Goal: Task Accomplishment & Management: Manage account settings

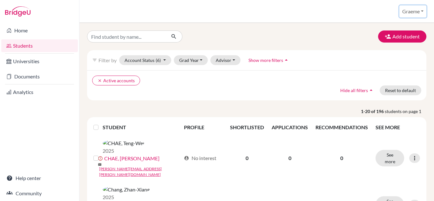
click at [420, 9] on button "Graeme" at bounding box center [413, 11] width 27 height 12
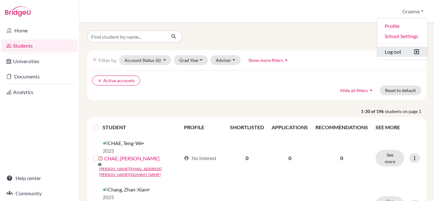
click at [398, 51] on button "Log out" at bounding box center [402, 52] width 50 height 10
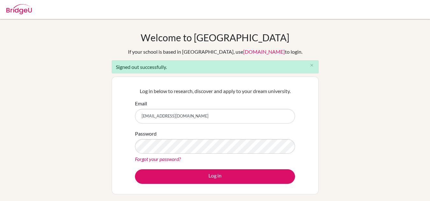
drag, startPoint x: 211, startPoint y: 112, endPoint x: 125, endPoint y: 121, distance: 86.4
click at [125, 121] on div "Log in below to research, discover and apply to your dream university. Email gr…" at bounding box center [215, 136] width 207 height 118
type input "gmcnaught@gmail.com"
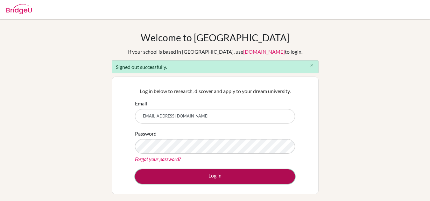
click at [195, 177] on button "Log in" at bounding box center [215, 177] width 160 height 15
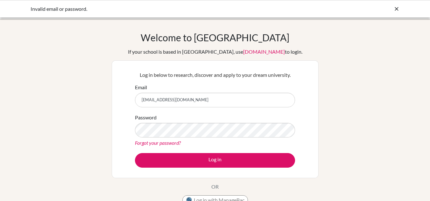
click at [155, 145] on link "Forgot your password?" at bounding box center [158, 143] width 46 height 6
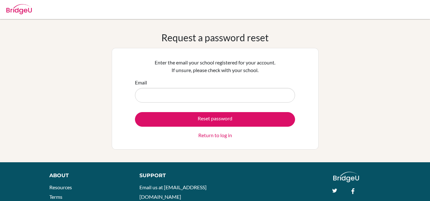
click at [150, 96] on input "Email" at bounding box center [215, 95] width 160 height 15
type input "[EMAIL_ADDRESS][DOMAIN_NAME]"
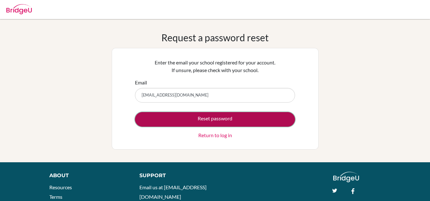
click at [179, 121] on button "Reset password" at bounding box center [215, 119] width 160 height 15
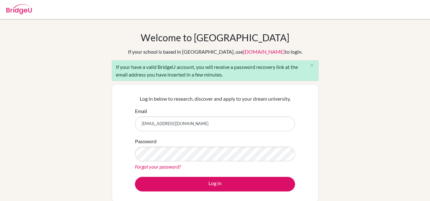
click at [196, 126] on input "graeme.mcnaught@iis.kh.edu.tw" at bounding box center [215, 124] width 160 height 15
click at [270, 59] on div "Welcome to BridgeU If your school is based in China, use app.bridge-u.com.cn to…" at bounding box center [215, 132] width 207 height 200
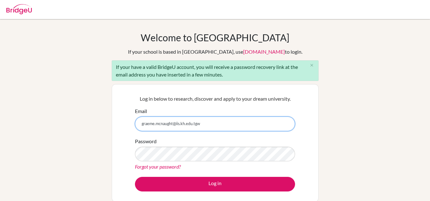
click at [195, 123] on input "graeme.mcnaught@iis.kh.edu.tgw" at bounding box center [215, 124] width 160 height 15
type input "gmcnaught@gmail.com"
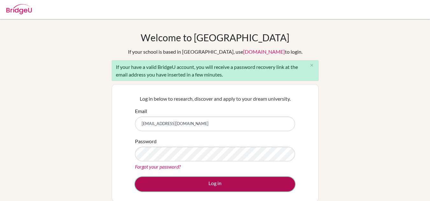
click at [194, 180] on button "Log in" at bounding box center [215, 184] width 160 height 15
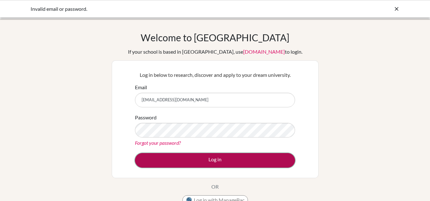
click at [189, 163] on button "Log in" at bounding box center [215, 160] width 160 height 15
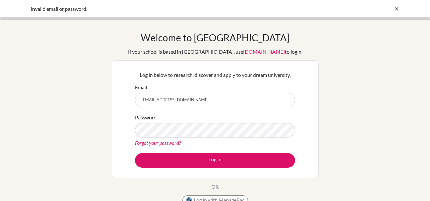
scroll to position [10, 0]
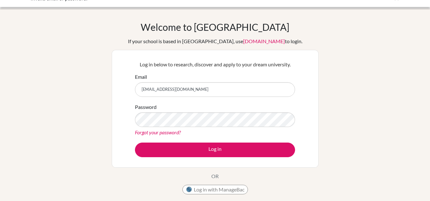
click at [189, 163] on div "Log in below to research, discover and apply to your dream university. Email gm…" at bounding box center [215, 109] width 207 height 118
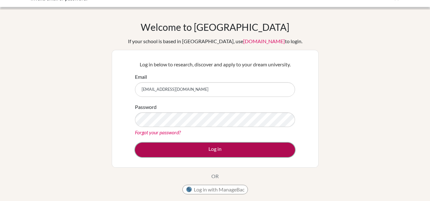
click at [149, 153] on button "Log in" at bounding box center [215, 150] width 160 height 15
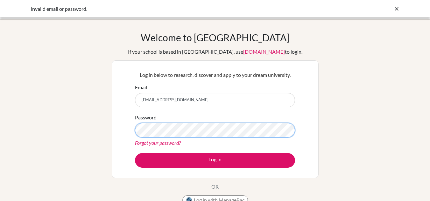
click at [132, 131] on div "Log in below to research, discover and apply to your dream university. Email gm…" at bounding box center [215, 119] width 168 height 105
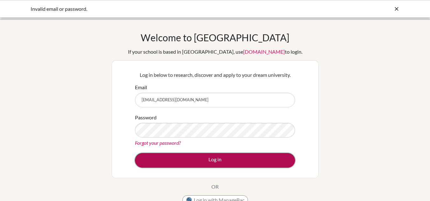
click at [151, 159] on button "Log in" at bounding box center [215, 160] width 160 height 15
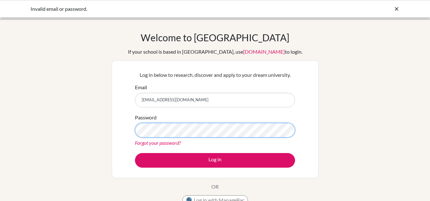
click at [122, 132] on div "Log in below to research, discover and apply to your dream university. Email gm…" at bounding box center [215, 119] width 207 height 118
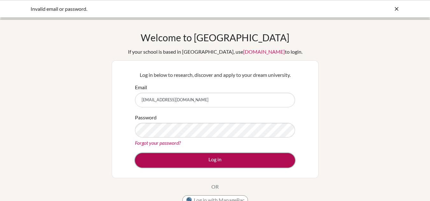
click at [152, 162] on button "Log in" at bounding box center [215, 160] width 160 height 15
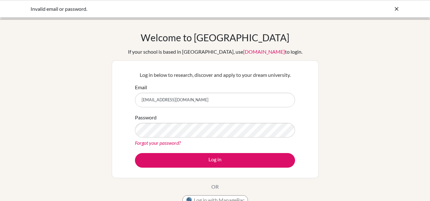
click at [179, 144] on link "Forgot your password?" at bounding box center [158, 143] width 46 height 6
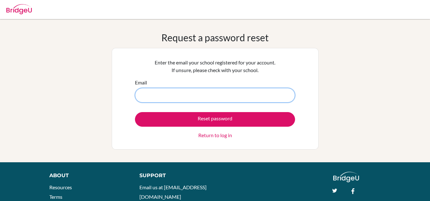
click at [191, 95] on input "Email" at bounding box center [215, 95] width 160 height 15
type input "[EMAIL_ADDRESS][DOMAIN_NAME]"
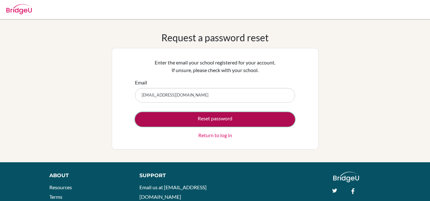
click at [191, 121] on button "Reset password" at bounding box center [215, 119] width 160 height 15
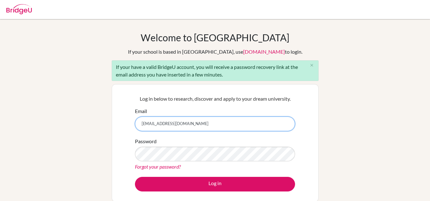
click at [182, 122] on input "[EMAIL_ADDRESS][DOMAIN_NAME]" at bounding box center [215, 124] width 160 height 15
click at [182, 122] on input "graeme.mcnaught@iis.kh.edu.tw" at bounding box center [215, 124] width 160 height 15
type input "gmcnaught@gmail.com"
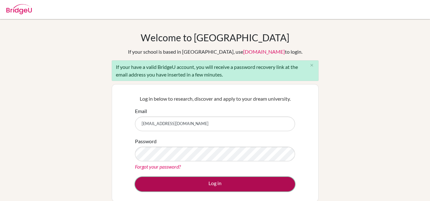
click at [190, 179] on button "Log in" at bounding box center [215, 184] width 160 height 15
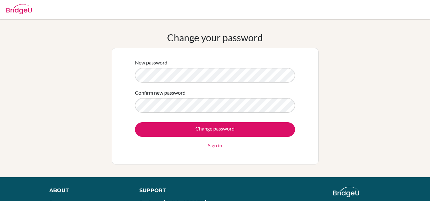
click at [183, 115] on form "New password Confirm new password Change password Sign in" at bounding box center [215, 104] width 160 height 91
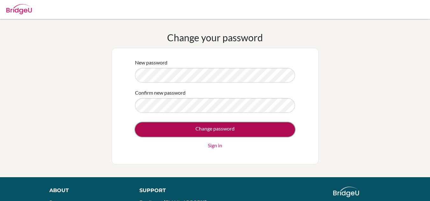
click at [150, 132] on input "Change password" at bounding box center [215, 129] width 160 height 15
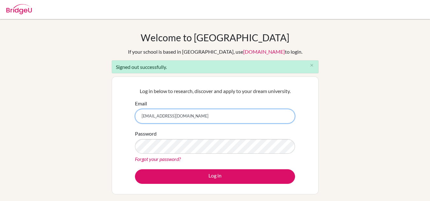
click at [186, 117] on input "[EMAIL_ADDRESS][DOMAIN_NAME]" at bounding box center [215, 116] width 160 height 15
type input "[EMAIL_ADDRESS][DOMAIN_NAME]"
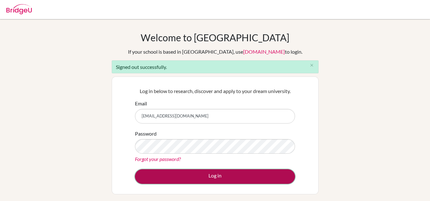
click at [195, 174] on button "Log in" at bounding box center [215, 177] width 160 height 15
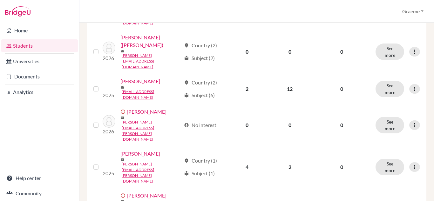
scroll to position [229, 0]
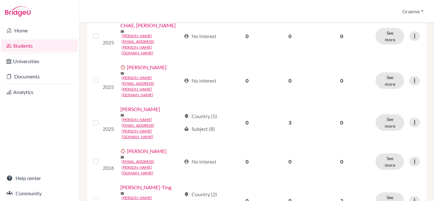
scroll to position [2, 0]
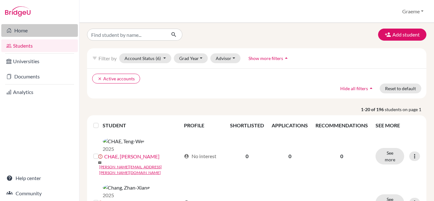
click at [23, 30] on link "Home" at bounding box center [39, 30] width 77 height 13
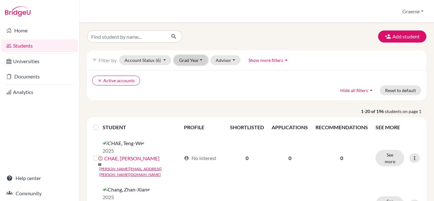
click at [201, 58] on button "Grad Year" at bounding box center [191, 60] width 34 height 10
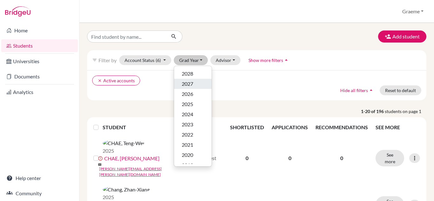
click at [188, 81] on span "2027" at bounding box center [187, 84] width 11 height 8
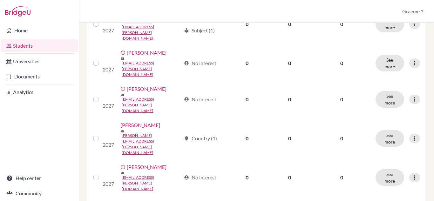
scroll to position [536, 0]
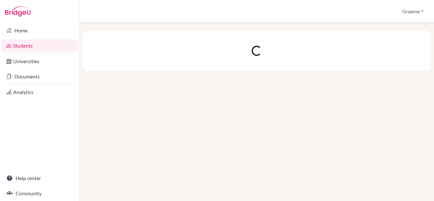
scroll to position [0, 0]
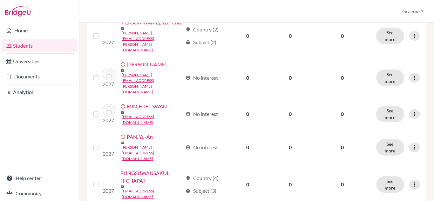
scroll to position [537, 0]
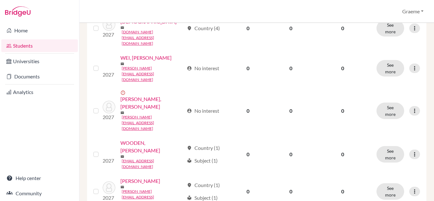
scroll to position [157, 0]
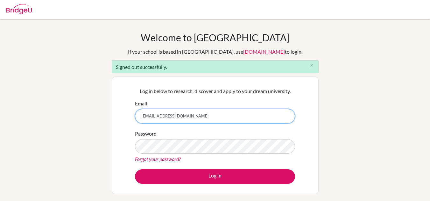
click at [200, 114] on input "graeme.mcnaught@iis.kh.edu.tw" at bounding box center [215, 116] width 160 height 15
type input "[EMAIL_ADDRESS][DOMAIN_NAME]"
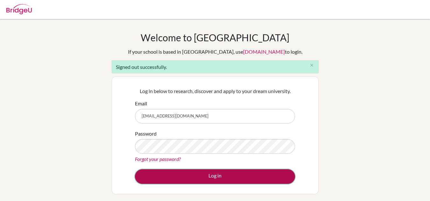
click at [189, 179] on button "Log in" at bounding box center [215, 177] width 160 height 15
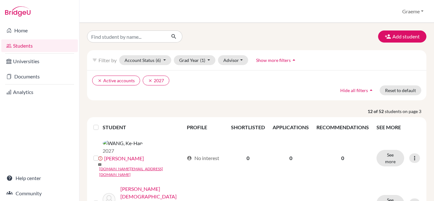
click at [196, 80] on ul "clear Active accounts clear 2027" at bounding box center [215, 81] width 247 height 10
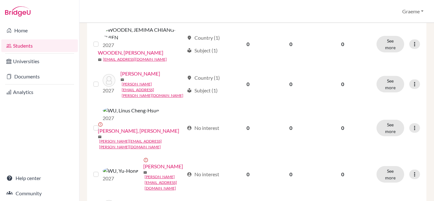
scroll to position [313, 0]
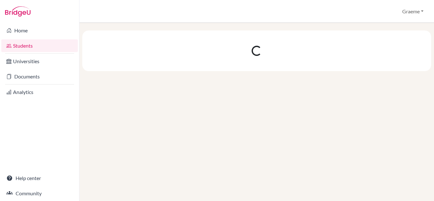
scroll to position [0, 0]
click at [31, 45] on link "Students" at bounding box center [39, 45] width 77 height 13
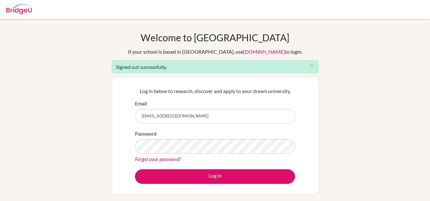
click at [189, 119] on input "[EMAIL_ADDRESS][DOMAIN_NAME]" at bounding box center [215, 116] width 160 height 15
type input "[EMAIL_ADDRESS][DOMAIN_NAME]"
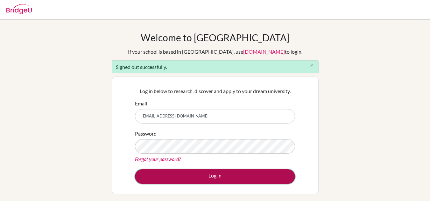
click at [199, 177] on button "Log in" at bounding box center [215, 177] width 160 height 15
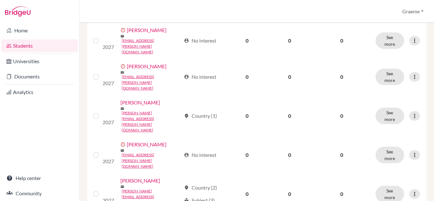
scroll to position [536, 0]
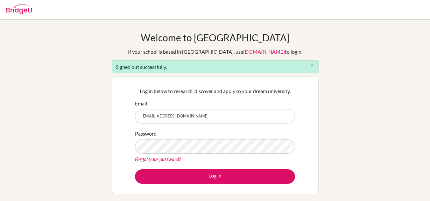
drag, startPoint x: 0, startPoint y: 0, endPoint x: 180, endPoint y: 121, distance: 216.8
click at [180, 121] on input "graeme.mcnaught@iis.kh.edu.tw" at bounding box center [215, 116] width 160 height 15
type input "[EMAIL_ADDRESS][DOMAIN_NAME]"
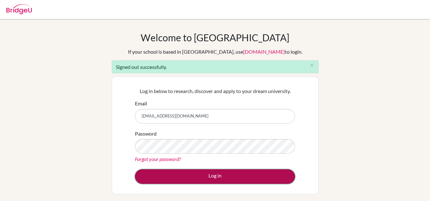
click at [191, 176] on button "Log in" at bounding box center [215, 177] width 160 height 15
